Goal: Information Seeking & Learning: Check status

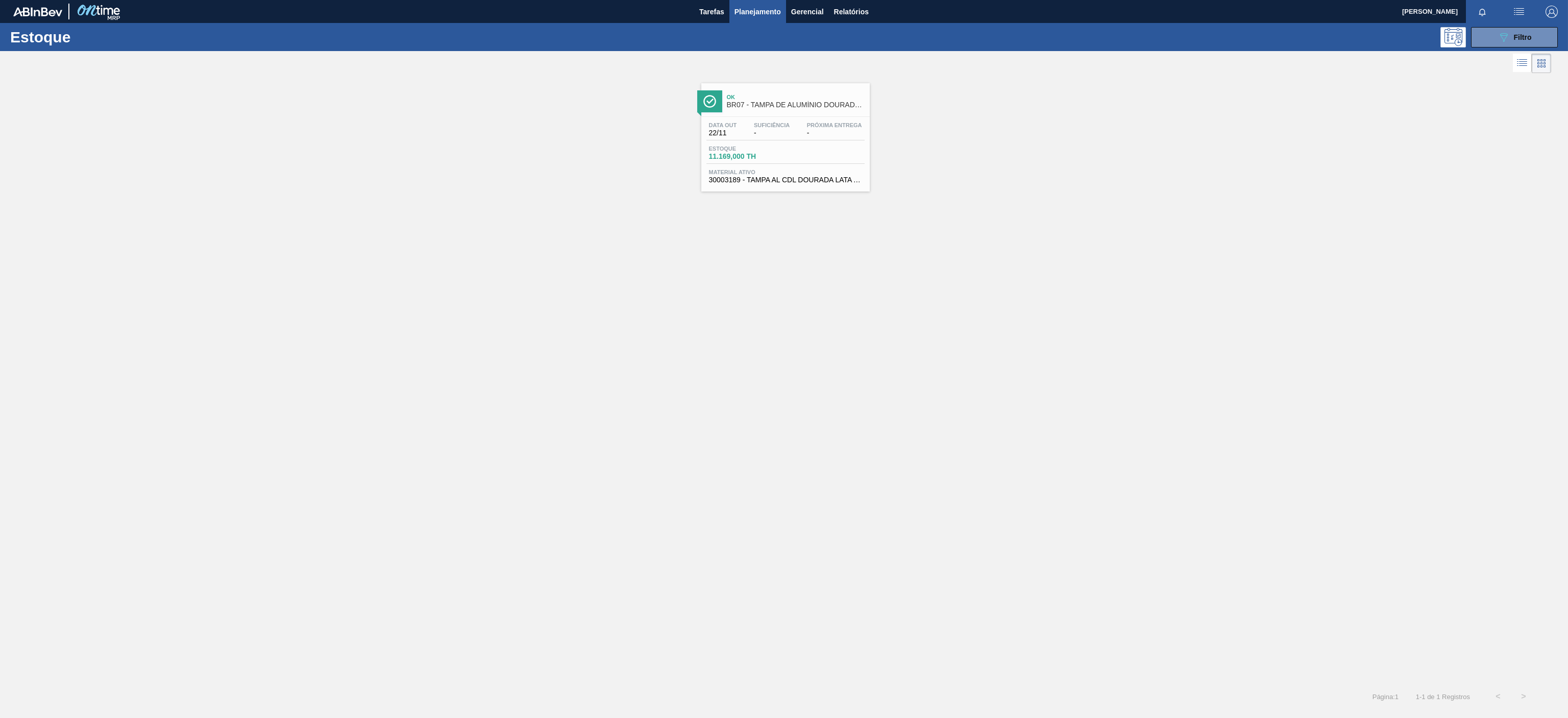
click at [793, 119] on div "Data out 22/11 Suficiência - Próxima Entrega - [GEOGRAPHIC_DATA] 11.169,000 TH …" at bounding box center [785, 152] width 169 height 69
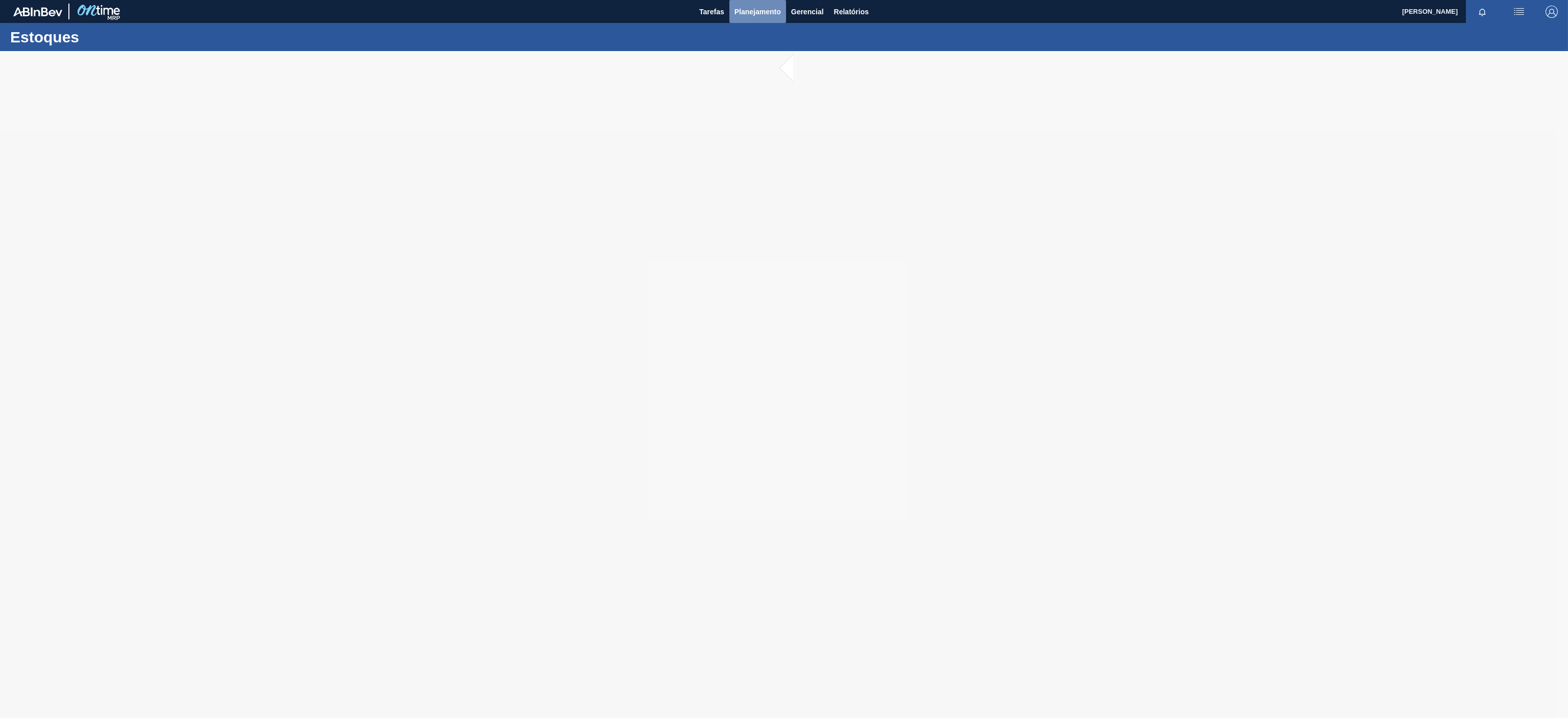
click at [761, 19] on button "Planejamento" at bounding box center [757, 12] width 57 height 23
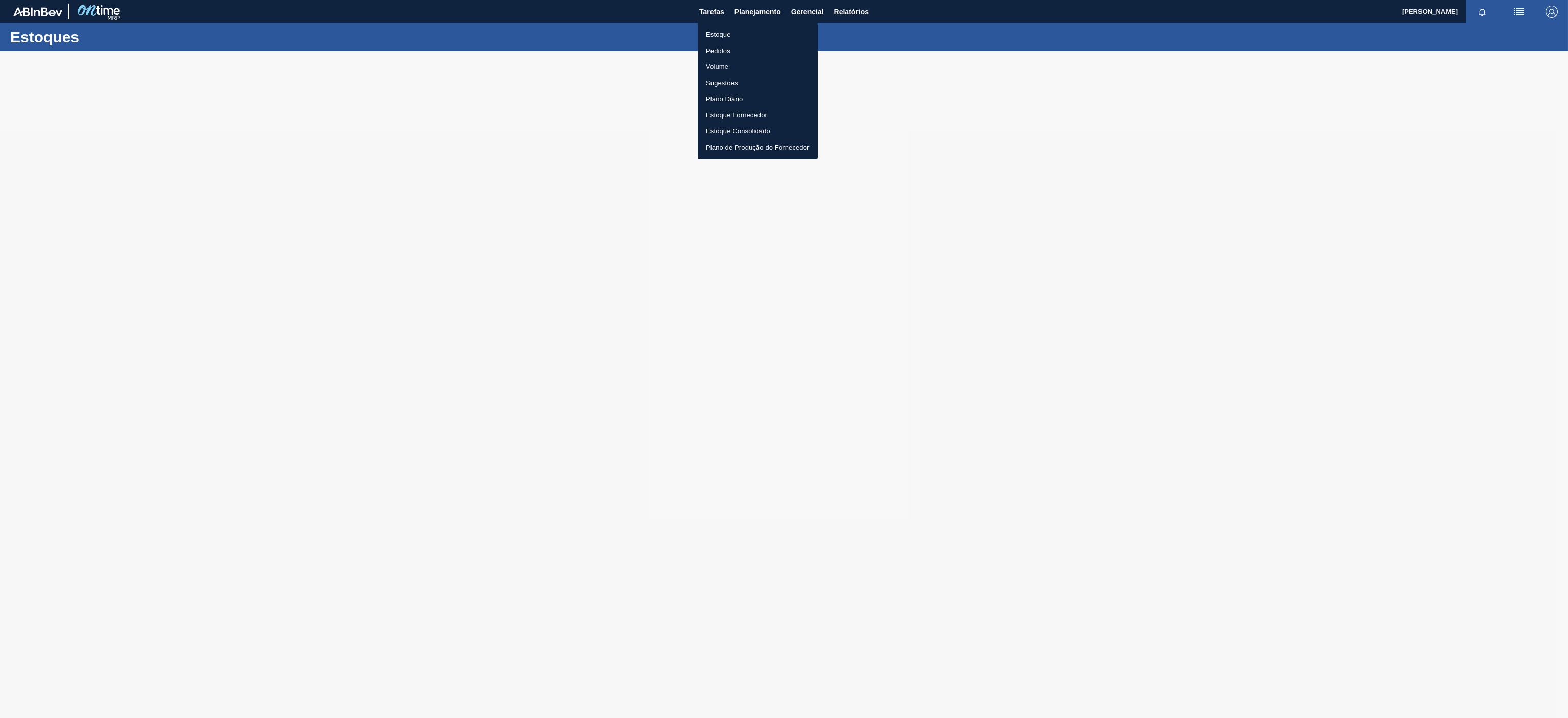
click at [1247, 200] on div at bounding box center [784, 359] width 1568 height 718
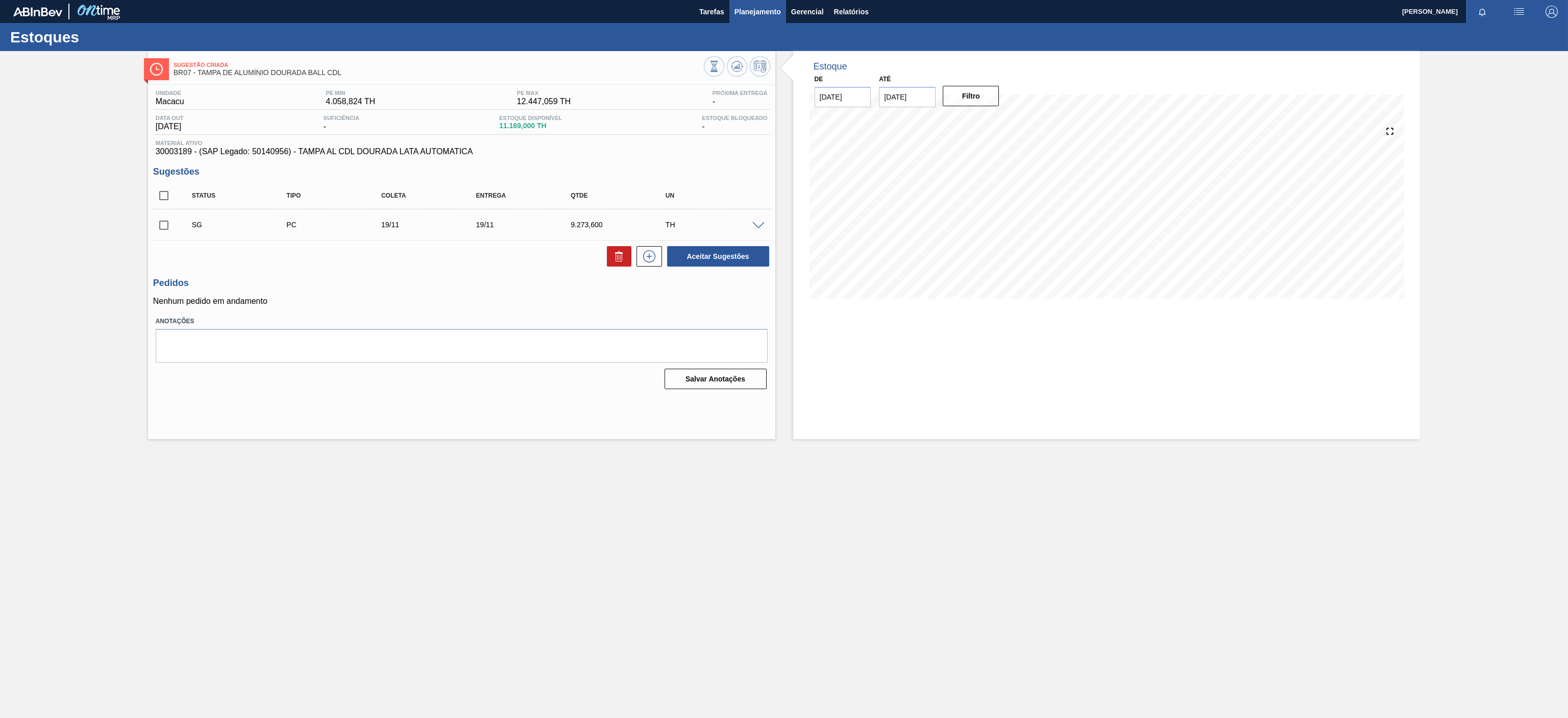
click at [756, 11] on span "Planejamento" at bounding box center [758, 12] width 46 height 12
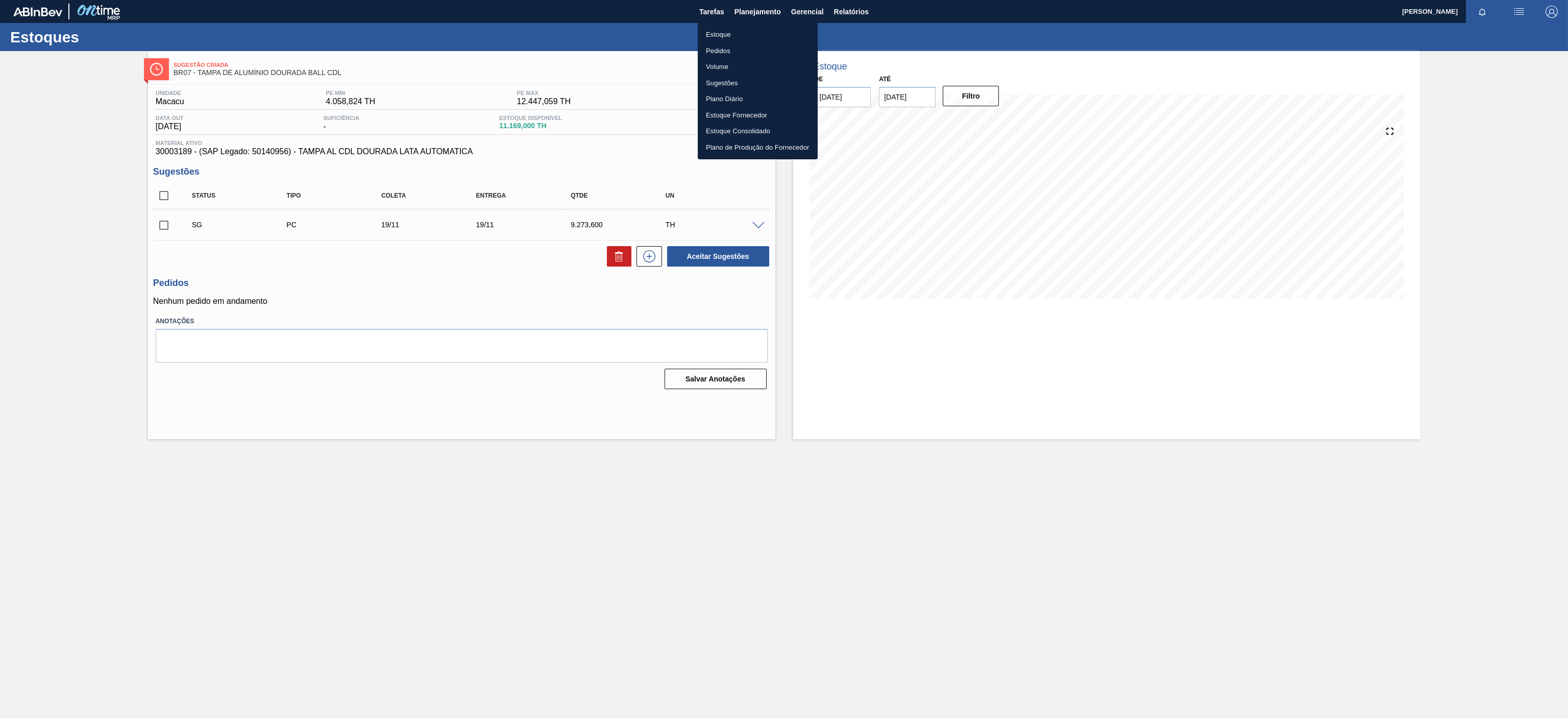
click at [727, 29] on li "Estoque" at bounding box center [757, 35] width 120 height 16
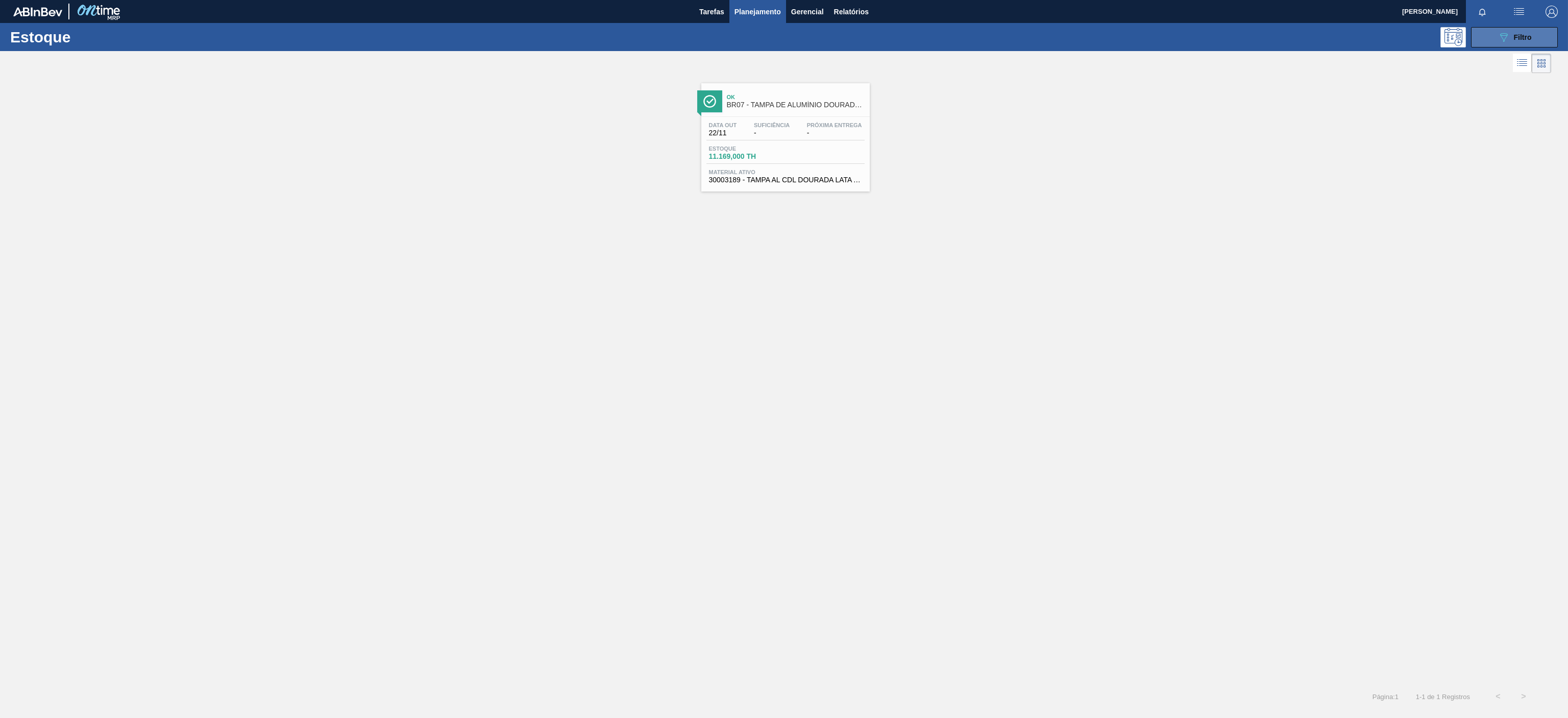
click at [1509, 35] on icon "089F7B8B-B2A5-4AFE-B5C0-19BA573D28AC" at bounding box center [1503, 37] width 12 height 12
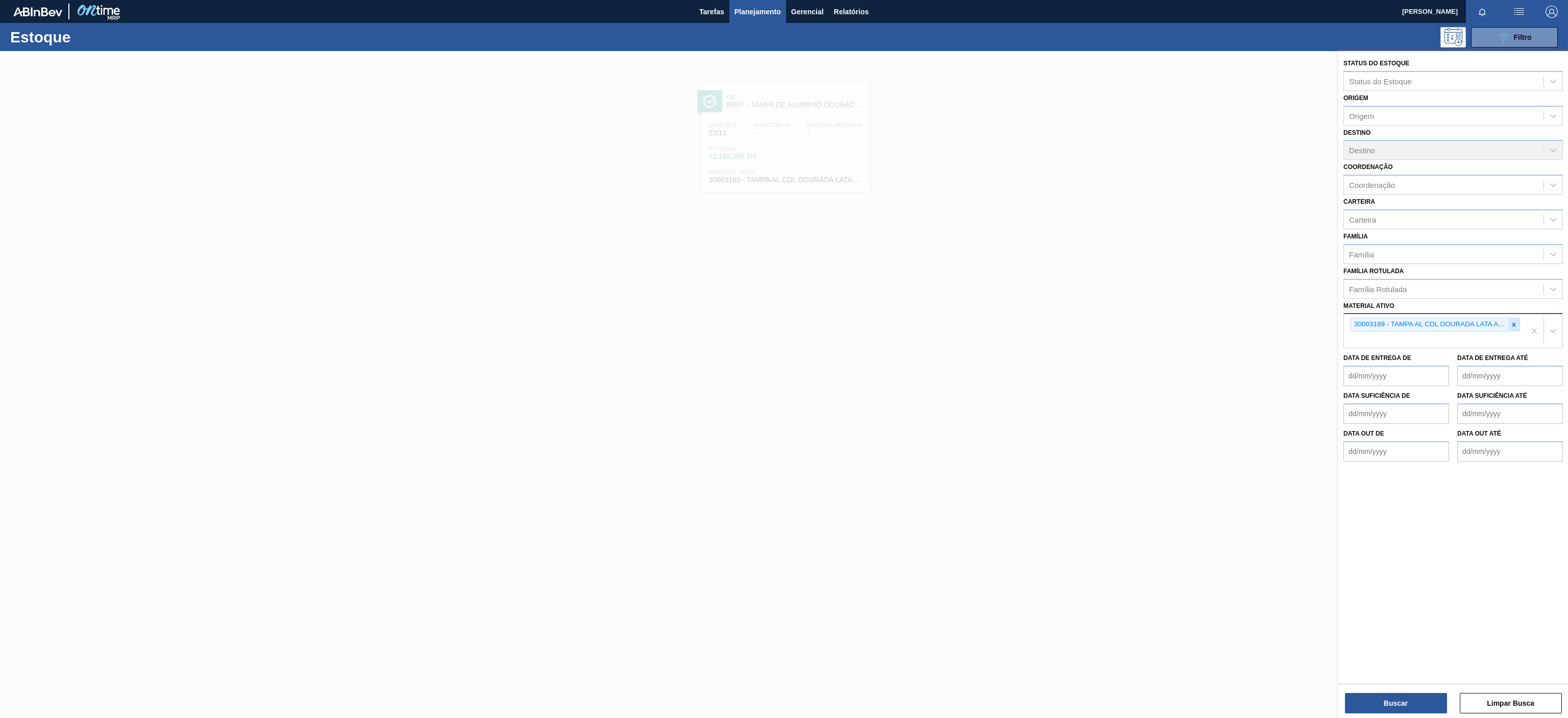
click at [1508, 326] on div at bounding box center [1514, 324] width 11 height 13
paste ativo "30034310"
type ativo "30034310"
click at [1446, 342] on div "30034310 - ROT PLAST 200ML H GCA S CL NIV25" at bounding box center [1453, 348] width 220 height 19
click at [1382, 707] on button "Buscar" at bounding box center [1396, 703] width 102 height 21
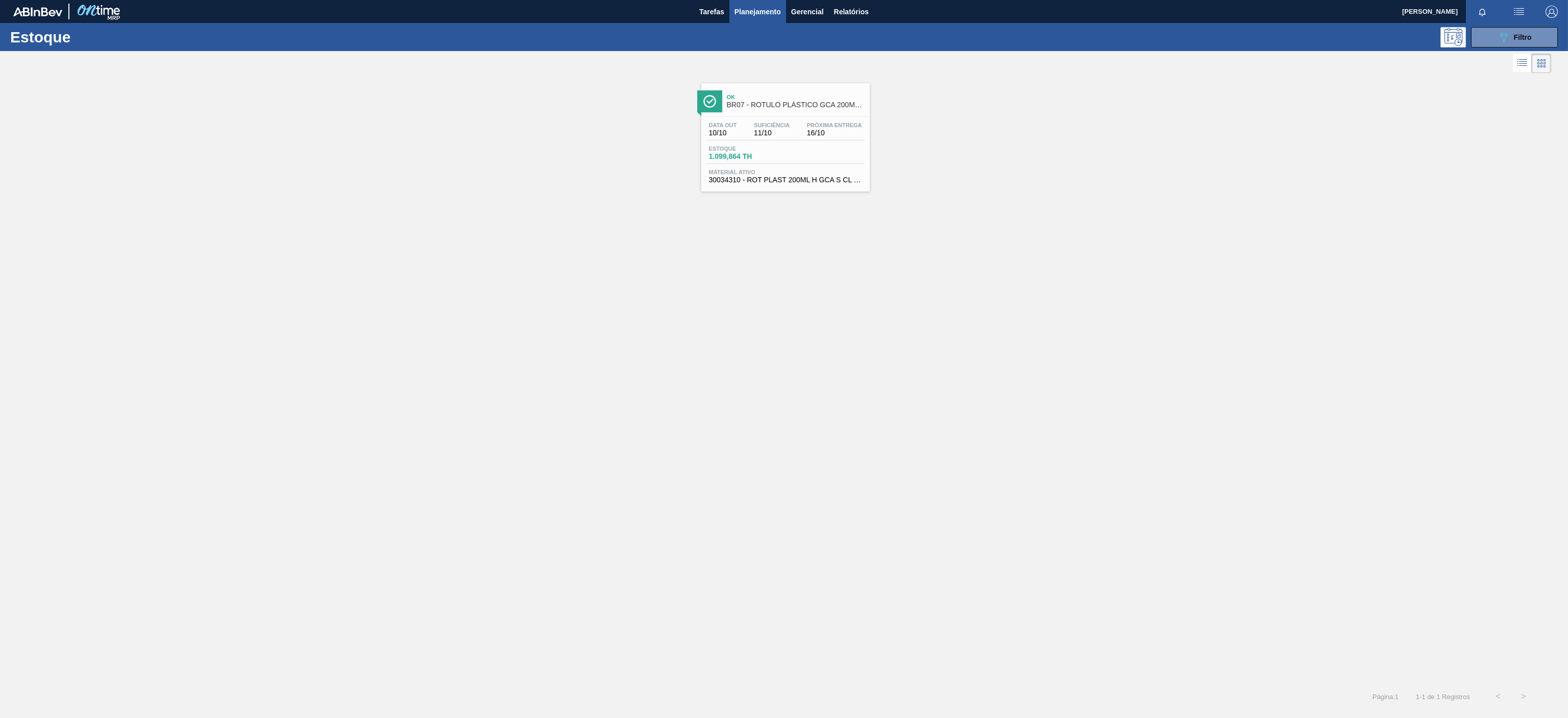
click at [845, 100] on span "Ok" at bounding box center [796, 97] width 138 height 6
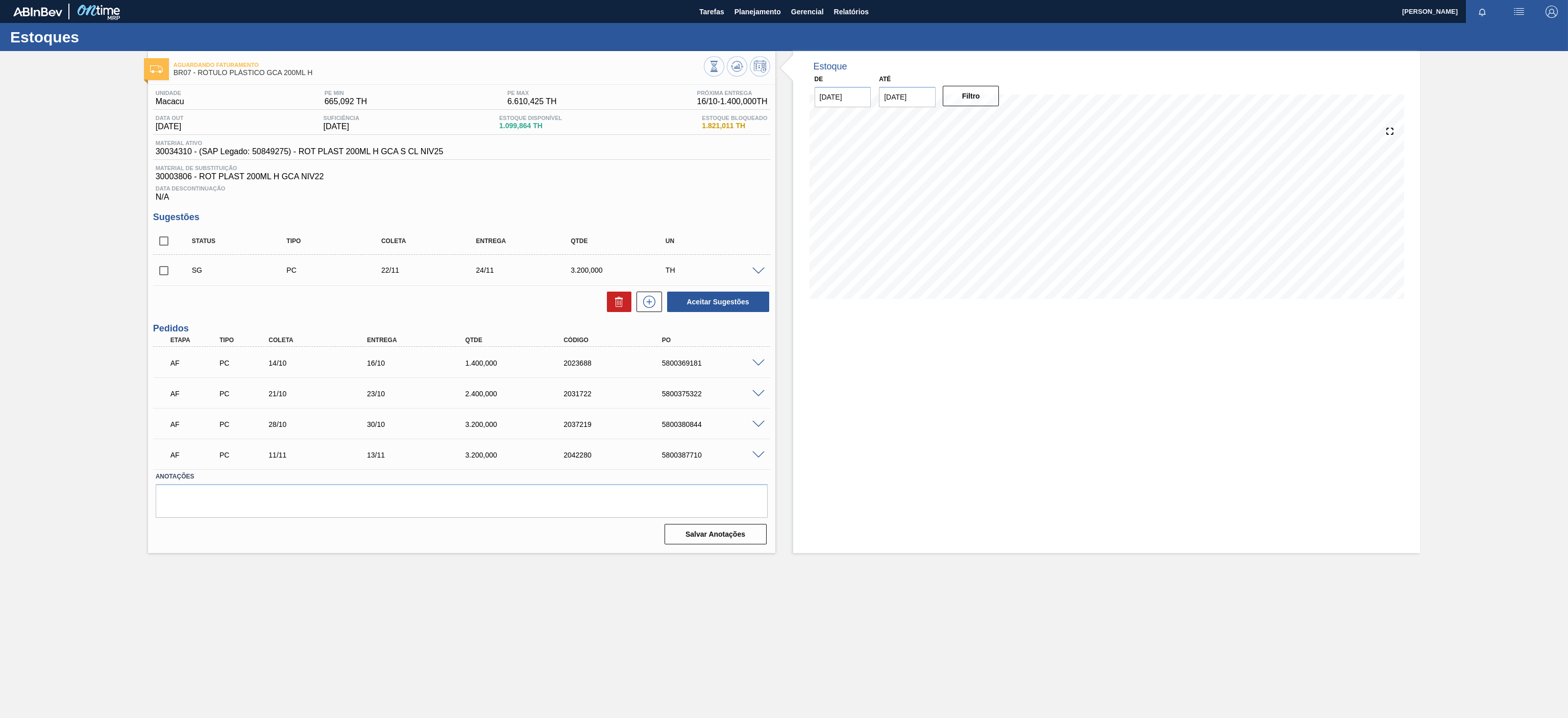
click at [544, 130] on div "Data out [DATE] Suficiência [DATE] Estoque Disponível 1.099,864 TH Estoque Bloq…" at bounding box center [462, 125] width 617 height 20
drag, startPoint x: 153, startPoint y: 172, endPoint x: 221, endPoint y: 152, distance: 70.9
click at [190, 178] on div "Material de Substituição 30003806 - ROT PLAST 200ML H GCA NIV22" at bounding box center [462, 173] width 617 height 16
copy span "30003806"
drag, startPoint x: 155, startPoint y: 150, endPoint x: 191, endPoint y: 156, distance: 36.5
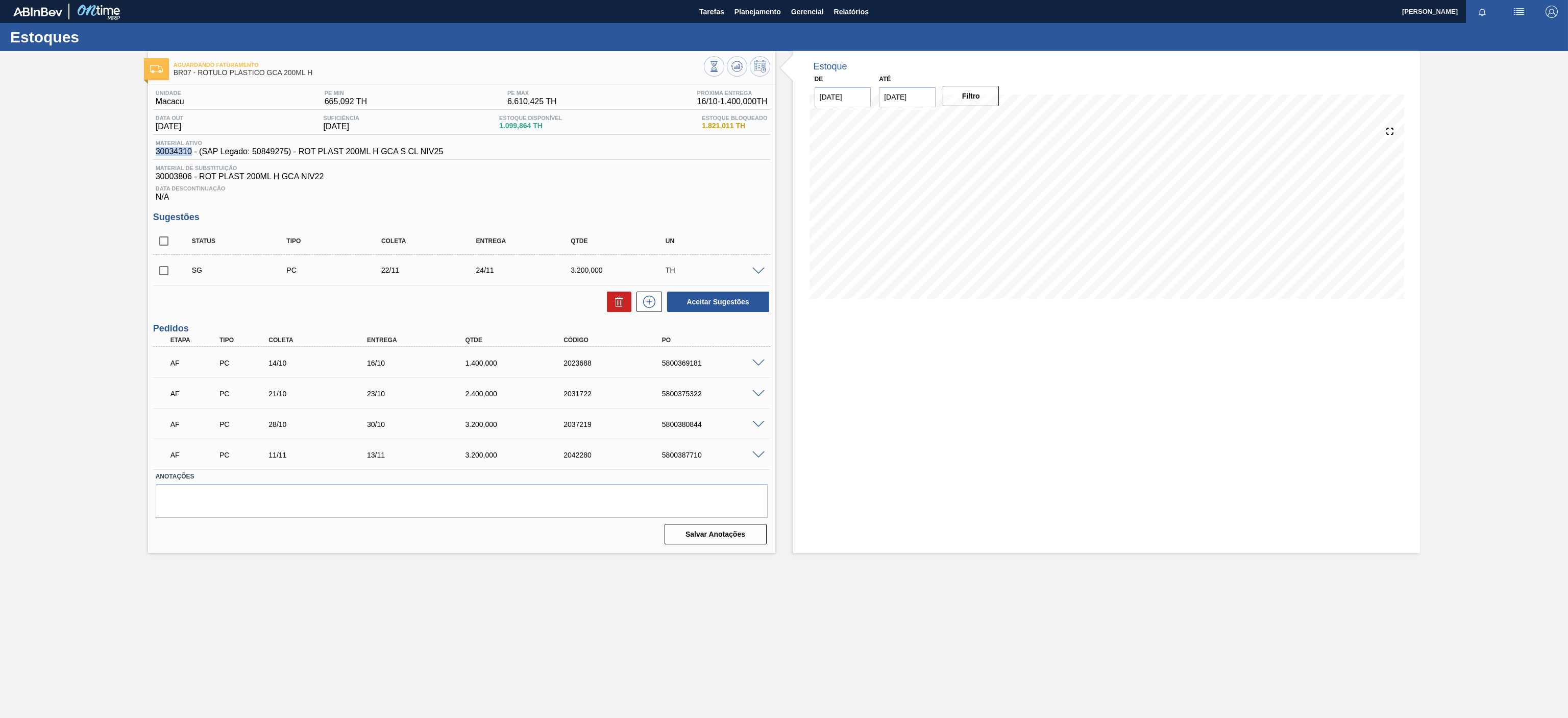
click at [191, 156] on div "Material ativo 30034310 - (SAP Legado: 50849275) - ROT PLAST 200ML H GCA S CL N…" at bounding box center [462, 150] width 617 height 20
copy span "30034310"
drag, startPoint x: 154, startPoint y: 172, endPoint x: 191, endPoint y: 172, distance: 37.0
click at [191, 172] on div "Material de Substituição 30003806 - ROT PLAST 200ML H GCA NIV22" at bounding box center [462, 173] width 617 height 16
copy span "30003806"
